Goal: Task Accomplishment & Management: Complete application form

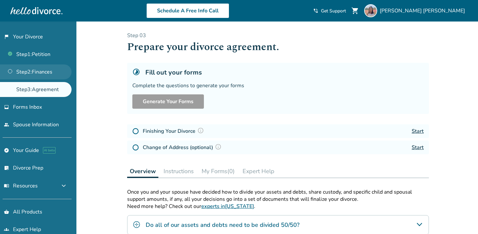
click at [45, 73] on link "Step 2 : Finances" at bounding box center [36, 71] width 72 height 15
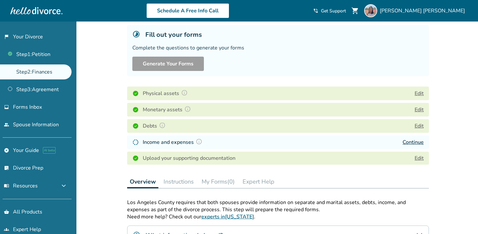
scroll to position [38, 0]
click at [420, 142] on link "Continue" at bounding box center [413, 141] width 21 height 7
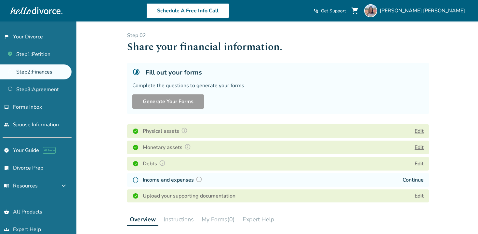
click at [61, 73] on link "Step 2 : Finances" at bounding box center [36, 71] width 72 height 15
click at [44, 56] on link "Step 1 : Petition" at bounding box center [36, 54] width 72 height 15
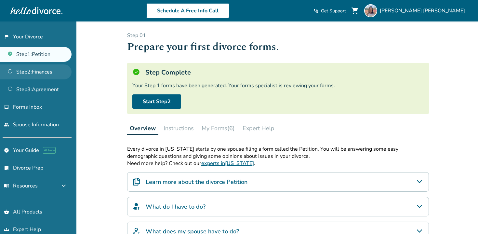
click at [44, 74] on link "Step 2 : Finances" at bounding box center [36, 71] width 72 height 15
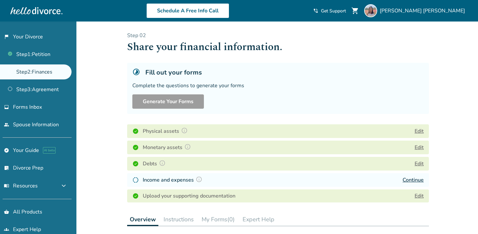
click at [337, 72] on div "Fill out your forms" at bounding box center [277, 72] width 291 height 9
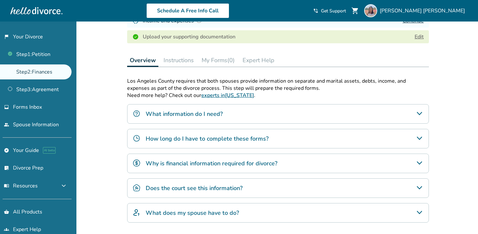
scroll to position [160, 0]
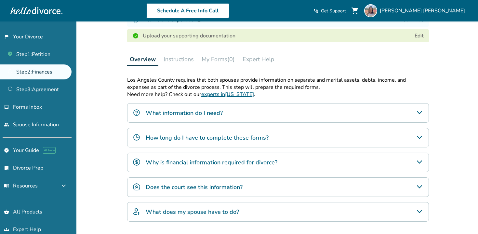
click at [223, 59] on button "My Forms (0)" at bounding box center [218, 59] width 38 height 13
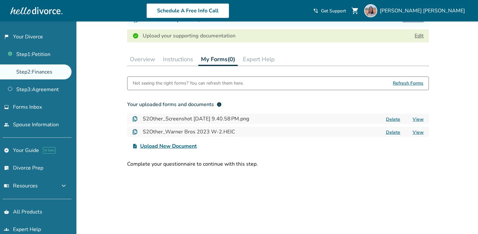
click at [391, 118] on button "Delete" at bounding box center [393, 119] width 18 height 7
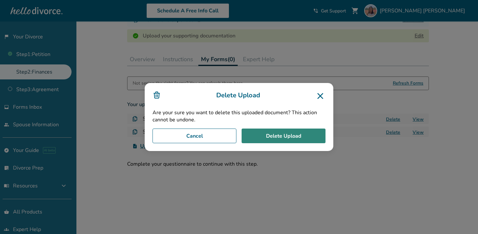
click at [282, 136] on button "Delete Upload" at bounding box center [284, 135] width 84 height 15
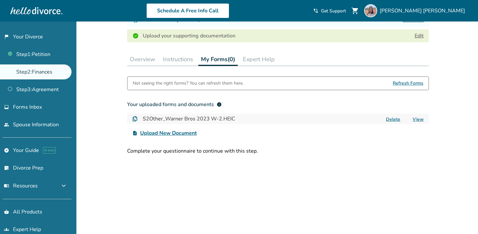
click at [188, 56] on button "Instructions" at bounding box center [177, 59] width 35 height 13
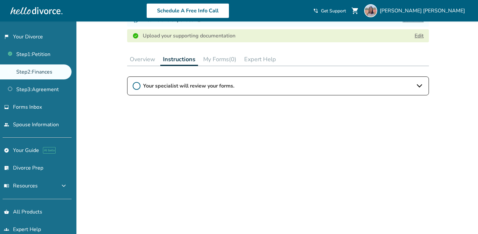
click at [420, 88] on icon at bounding box center [420, 86] width 8 height 8
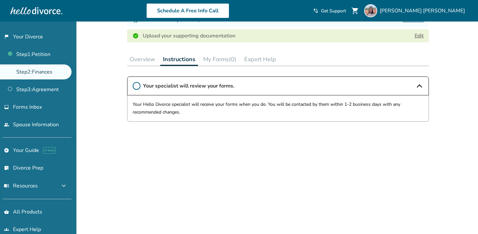
click at [146, 57] on button "Overview" at bounding box center [142, 59] width 31 height 13
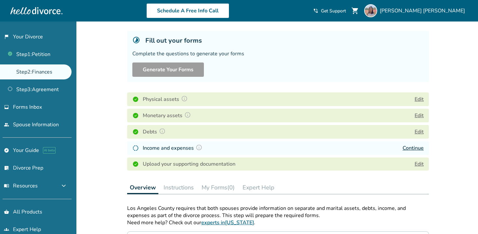
scroll to position [33, 0]
